Goal: Transaction & Acquisition: Purchase product/service

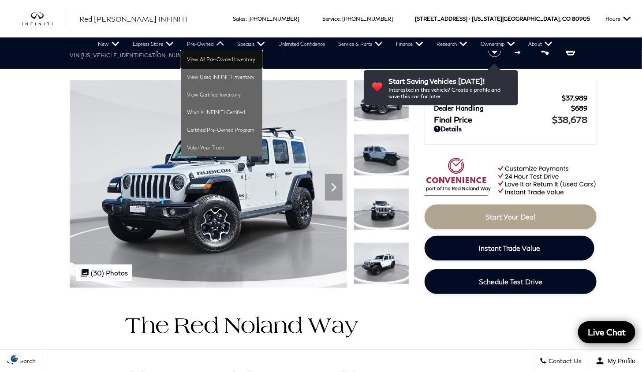
click at [215, 57] on link "View All Pre-Owned Inventory" at bounding box center [222, 60] width 82 height 18
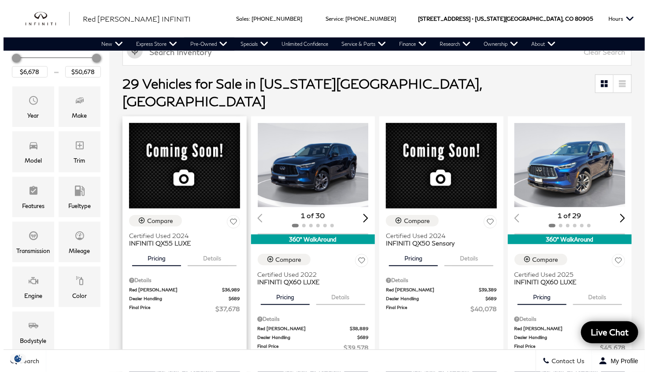
scroll to position [88, 0]
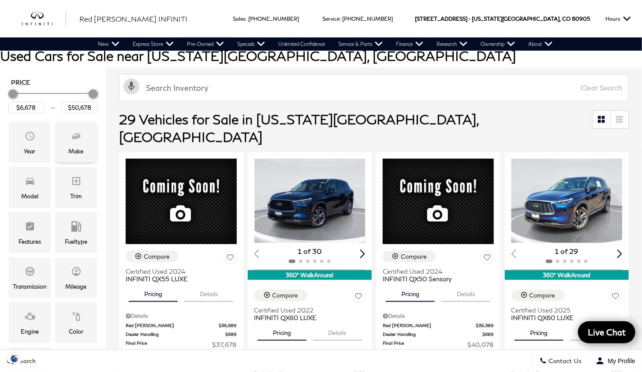
click at [74, 141] on span "Make" at bounding box center [76, 138] width 11 height 18
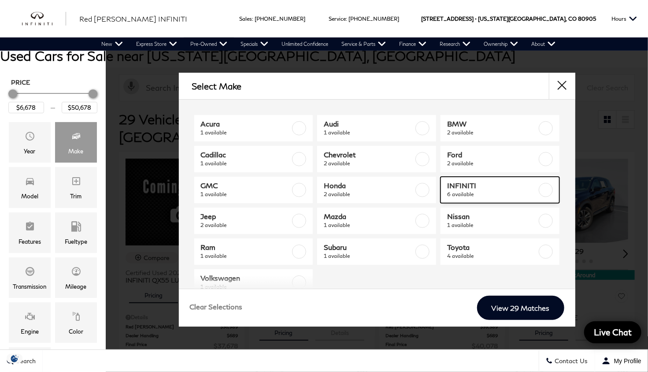
click at [539, 189] on label at bounding box center [546, 190] width 14 height 14
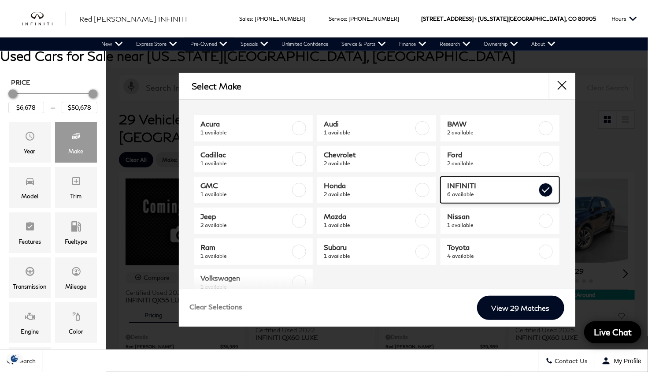
type input "$37,678"
type input "$46,378"
checkbox input "true"
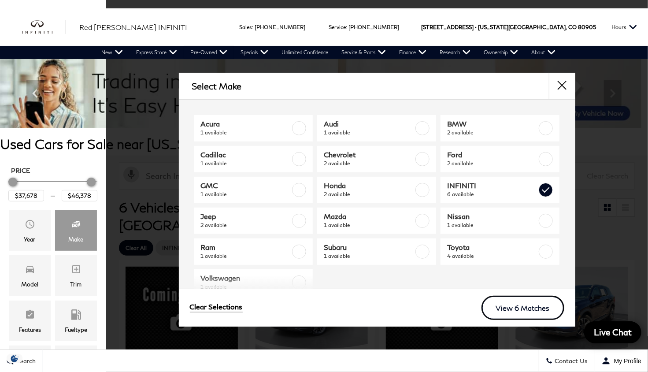
click at [515, 301] on link "View 6 Matches" at bounding box center [523, 308] width 83 height 24
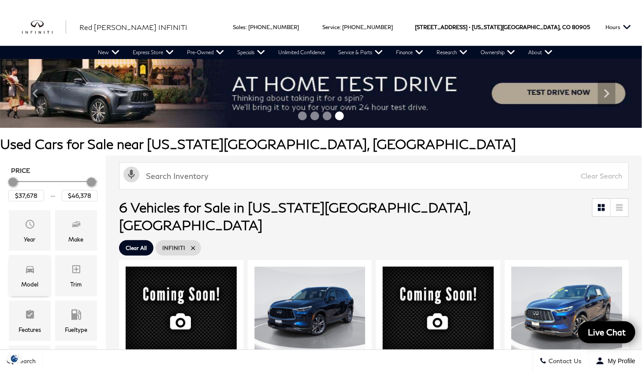
click at [34, 279] on div "Model" at bounding box center [29, 284] width 17 height 10
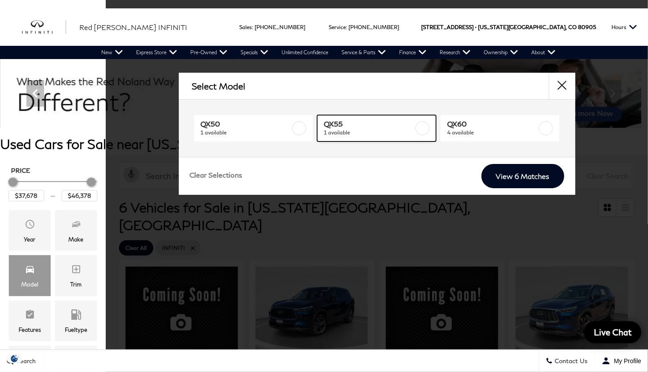
click at [424, 125] on label at bounding box center [423, 128] width 14 height 14
type input "$37,678"
checkbox input "true"
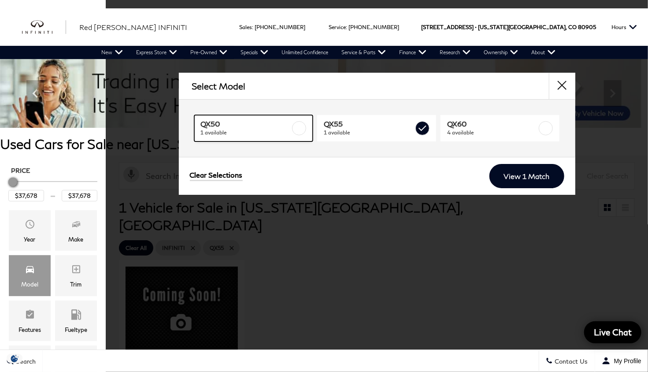
click at [301, 130] on label at bounding box center [299, 128] width 14 height 14
type input "$40,078"
checkbox input "true"
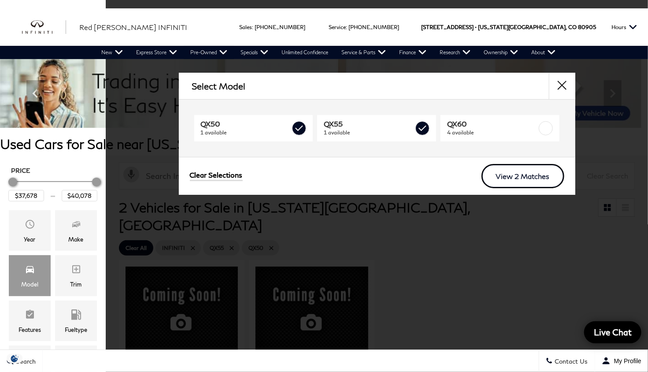
click at [494, 177] on link "View 2 Matches" at bounding box center [523, 176] width 83 height 24
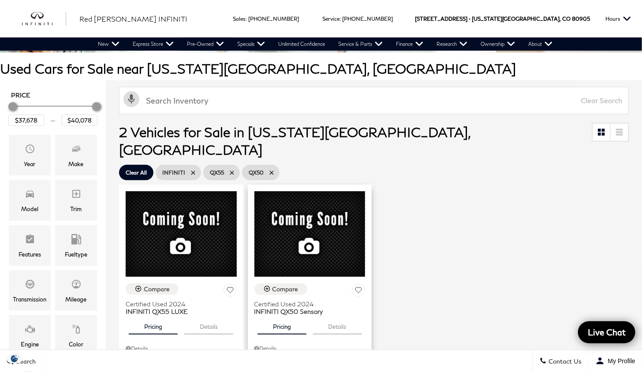
scroll to position [132, 0]
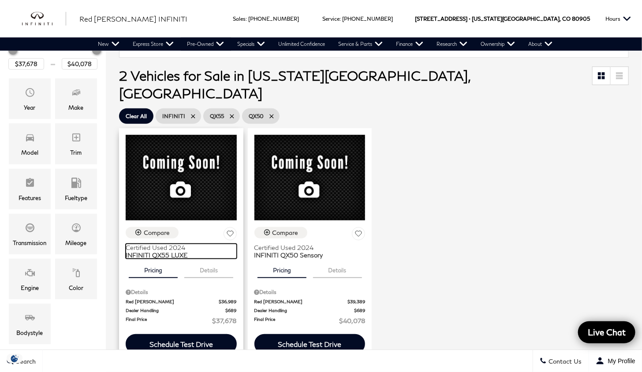
click at [157, 244] on span "Certified Used 2024" at bounding box center [178, 247] width 104 height 7
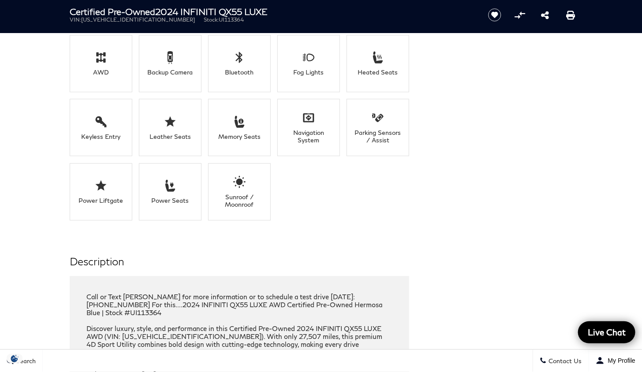
scroll to position [1102, 0]
